Goal: Book appointment/travel/reservation

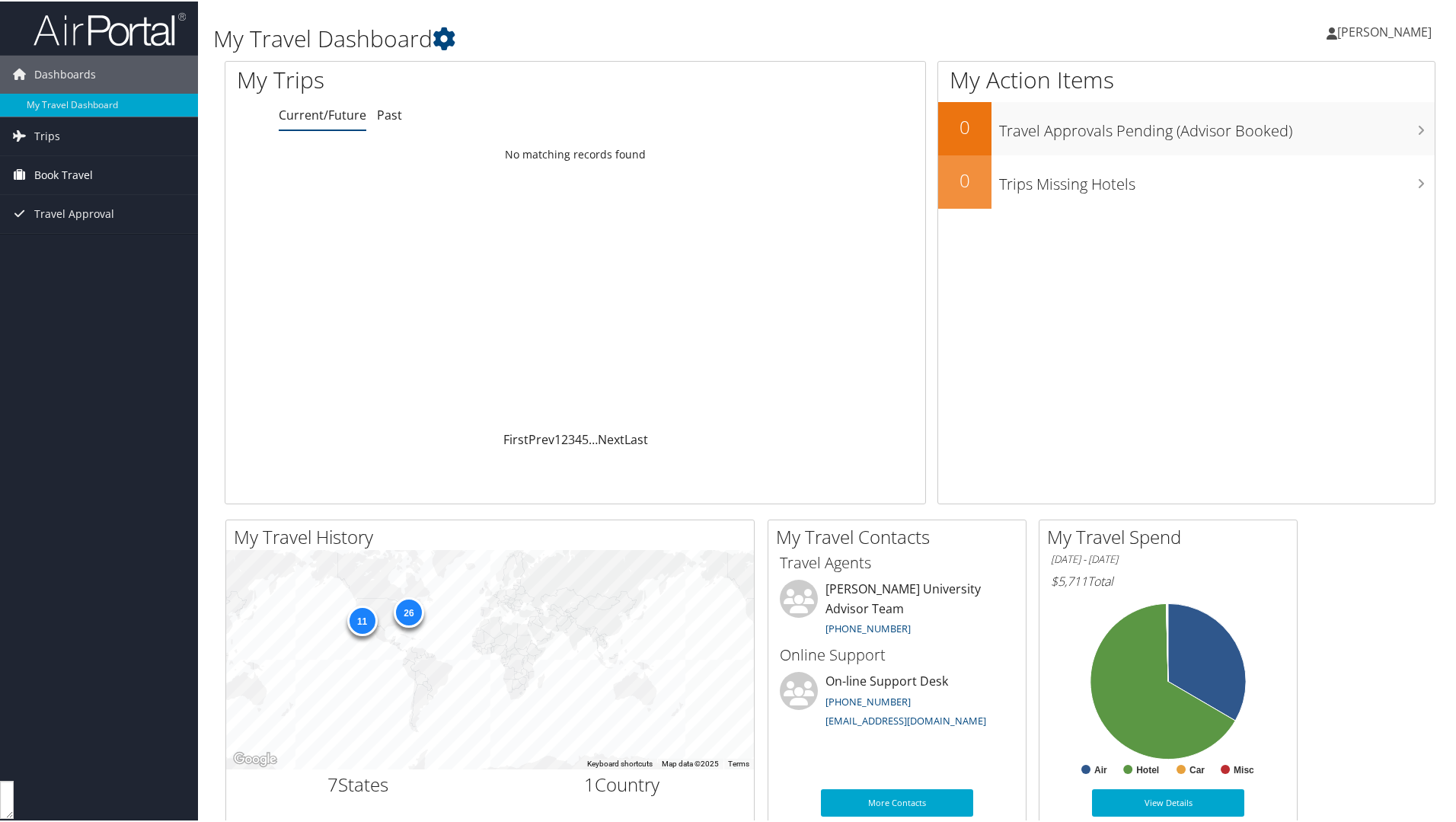
click at [82, 170] on span "Book Travel" at bounding box center [63, 173] width 59 height 38
click at [93, 228] on link "Book/Manage Online Trips" at bounding box center [98, 226] width 198 height 23
